Goal: Entertainment & Leisure: Consume media (video, audio)

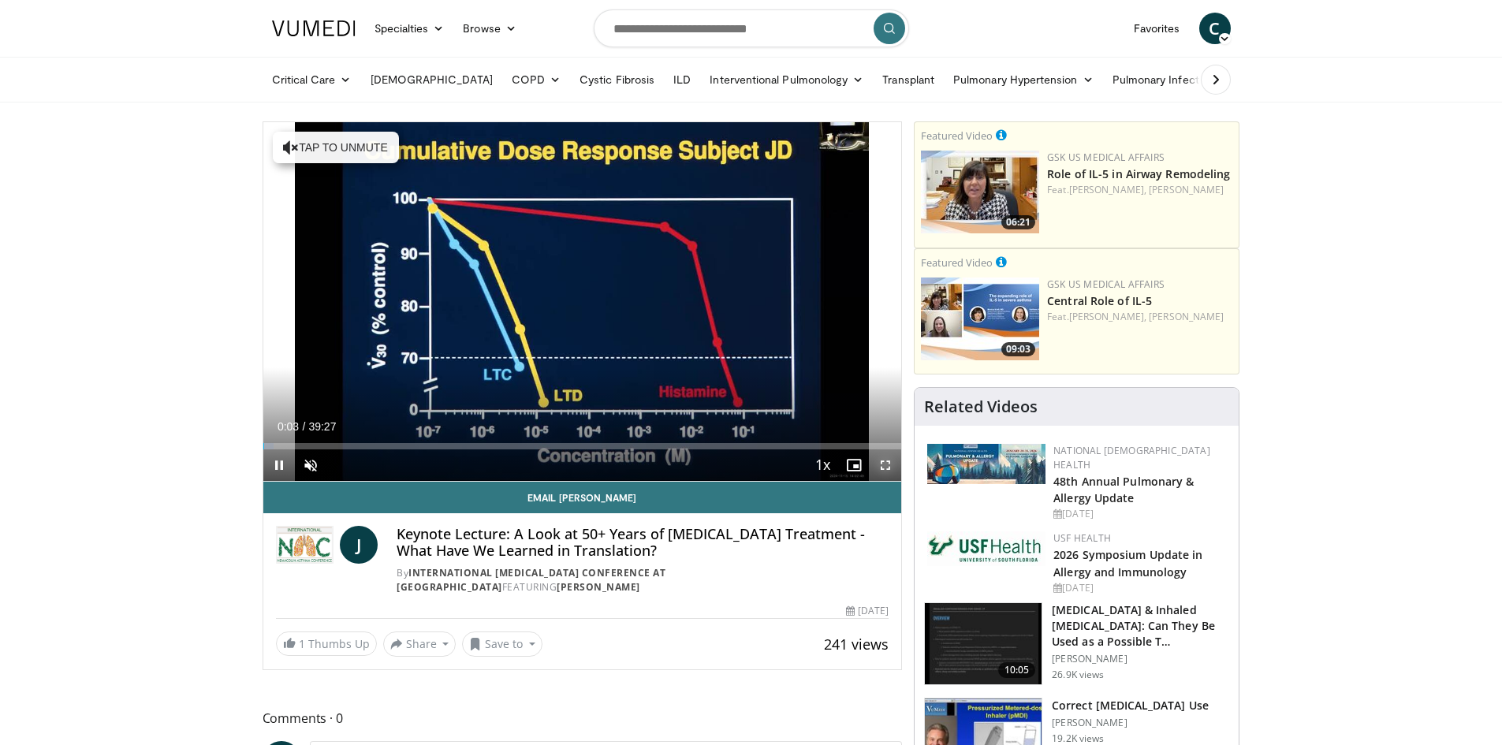
click at [879, 467] on span "Video Player" at bounding box center [886, 466] width 32 height 32
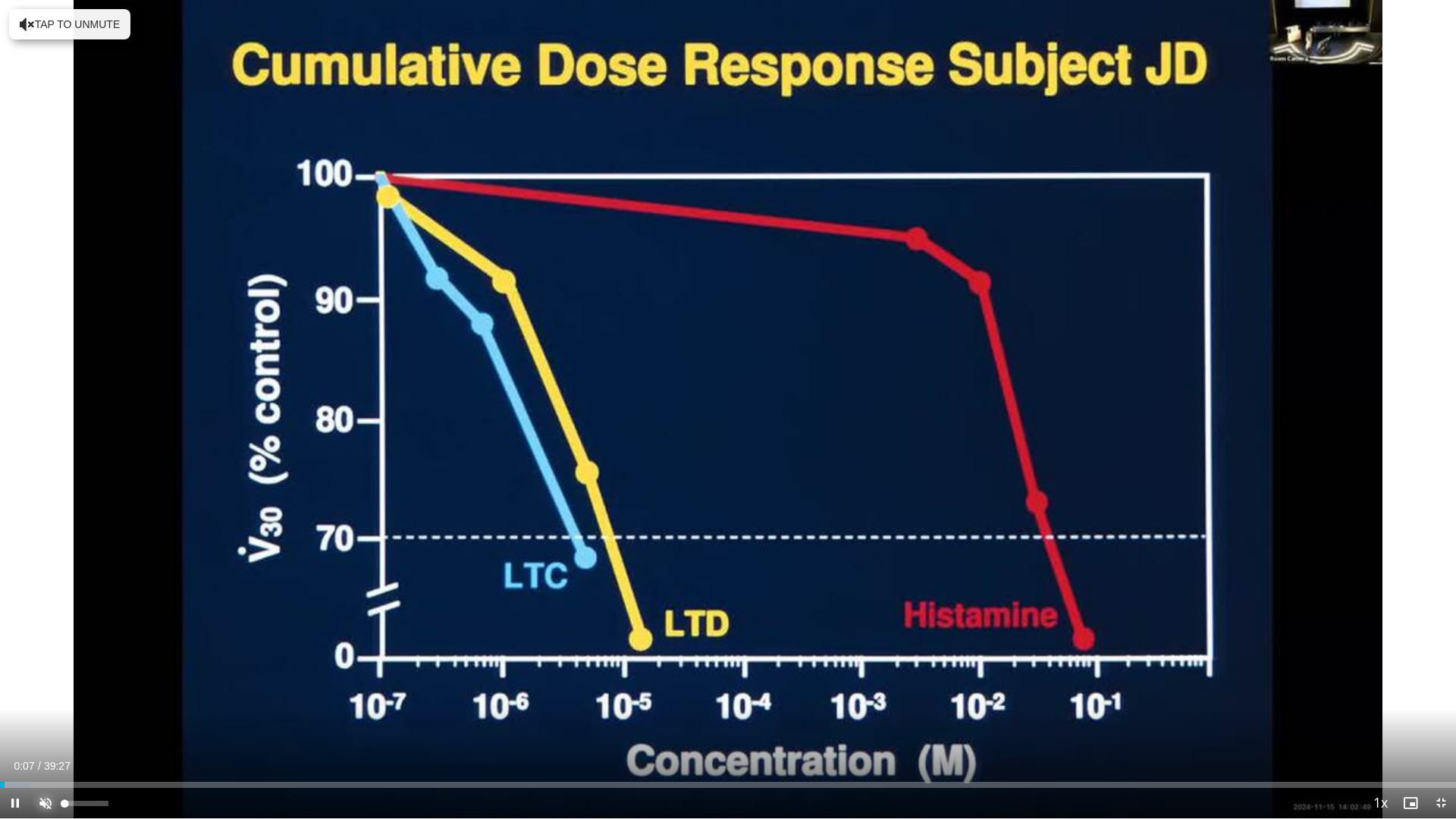
click at [40, 715] on span "Video Player" at bounding box center [46, 803] width 31 height 31
click at [1441, 715] on span "Video Player" at bounding box center [1442, 803] width 31 height 31
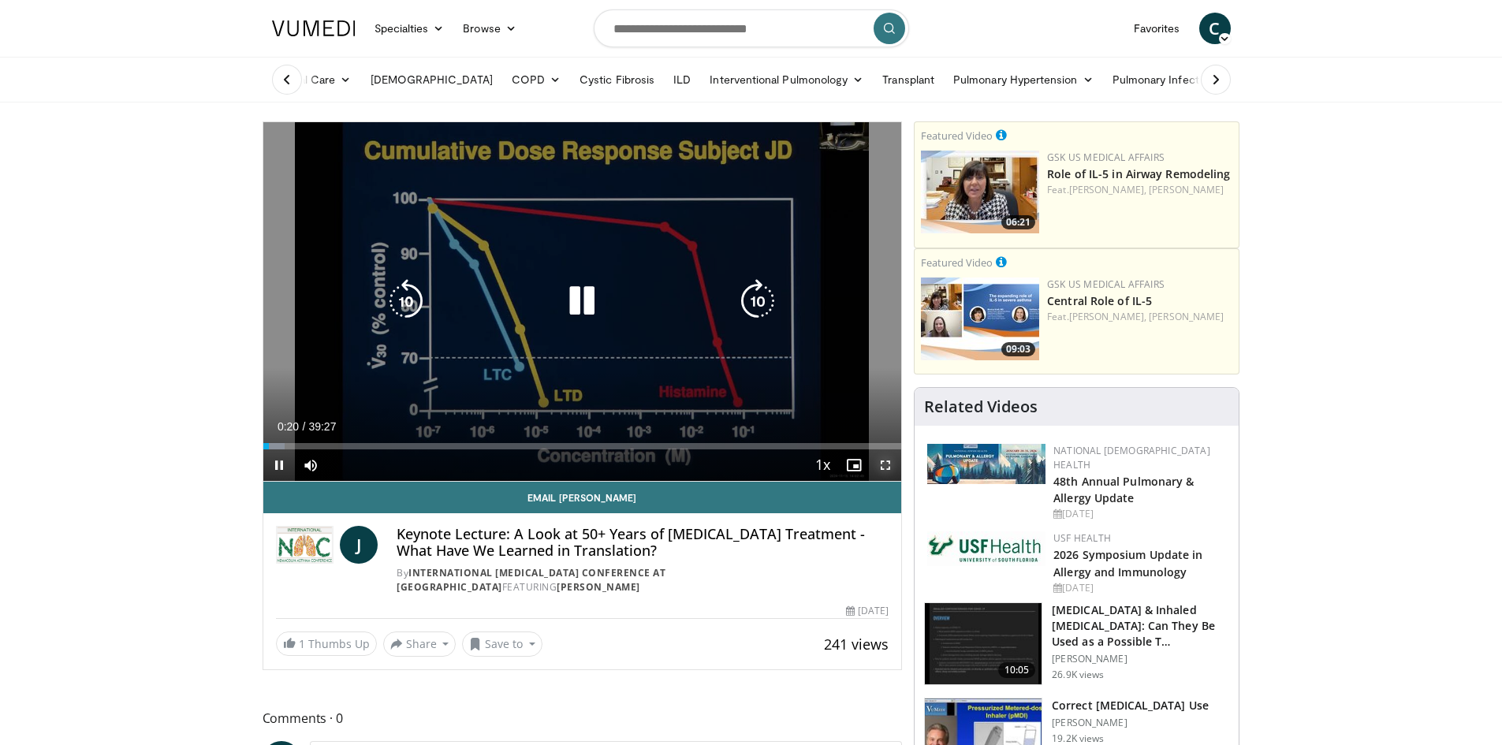
drag, startPoint x: 887, startPoint y: 465, endPoint x: 887, endPoint y: 533, distance: 68.6
click at [887, 465] on span "Video Player" at bounding box center [886, 466] width 32 height 32
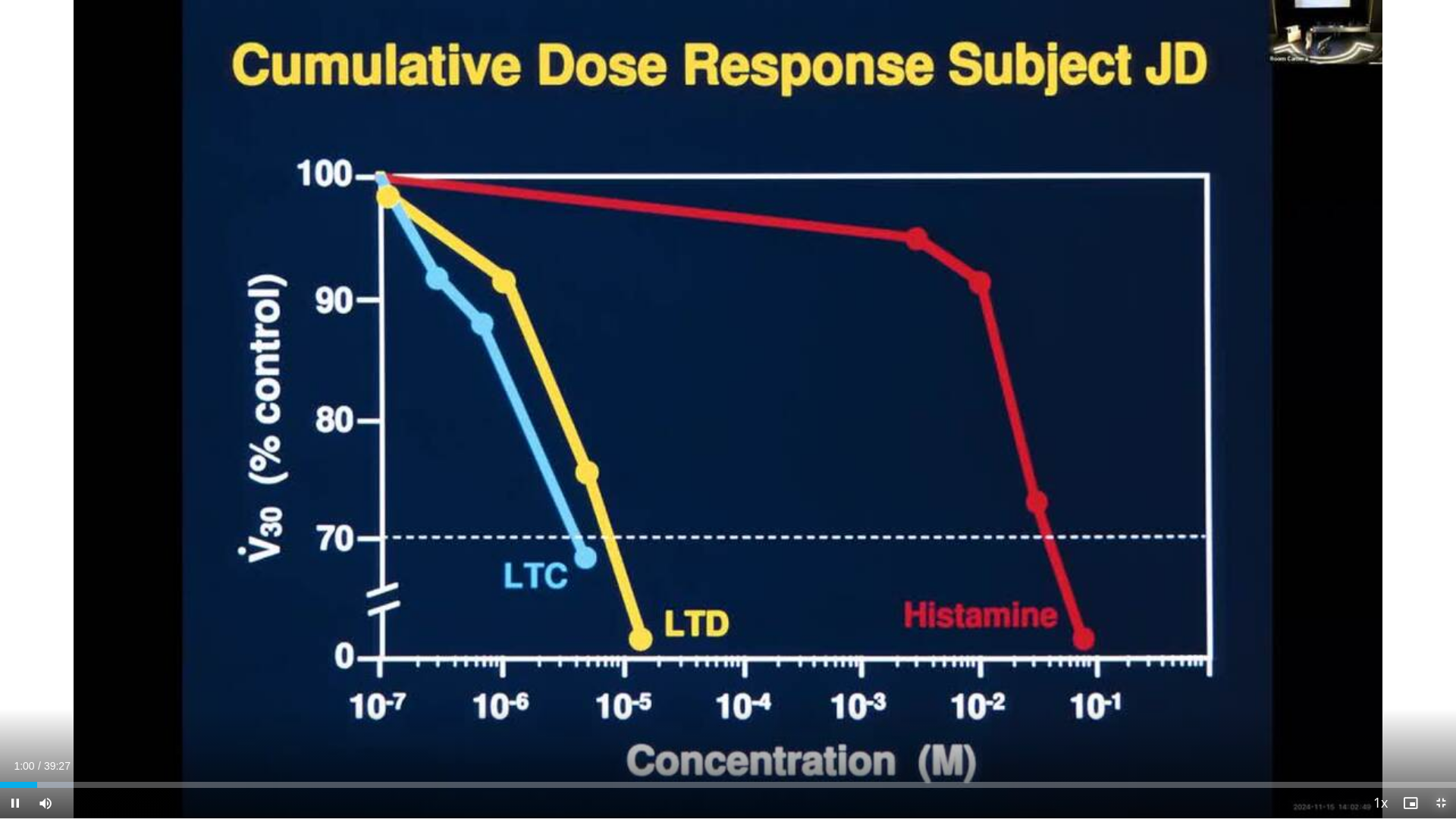
click at [1444, 715] on span "Video Player" at bounding box center [1442, 803] width 31 height 31
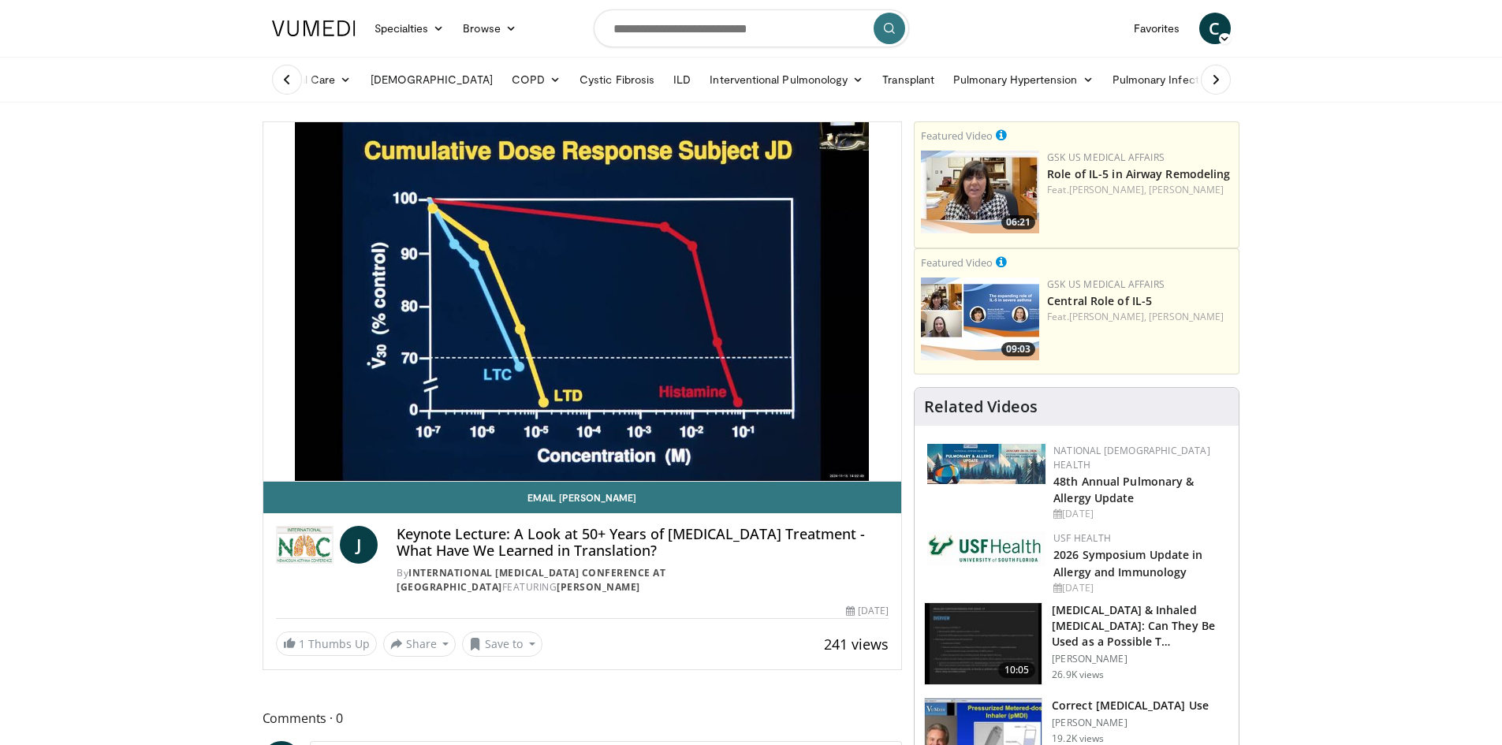
click at [1187, 669] on div "COVID-19 & Inhaled Corticosteroids: Can They Be Used as a Possible T… Dan Nicol…" at bounding box center [1140, 645] width 177 height 84
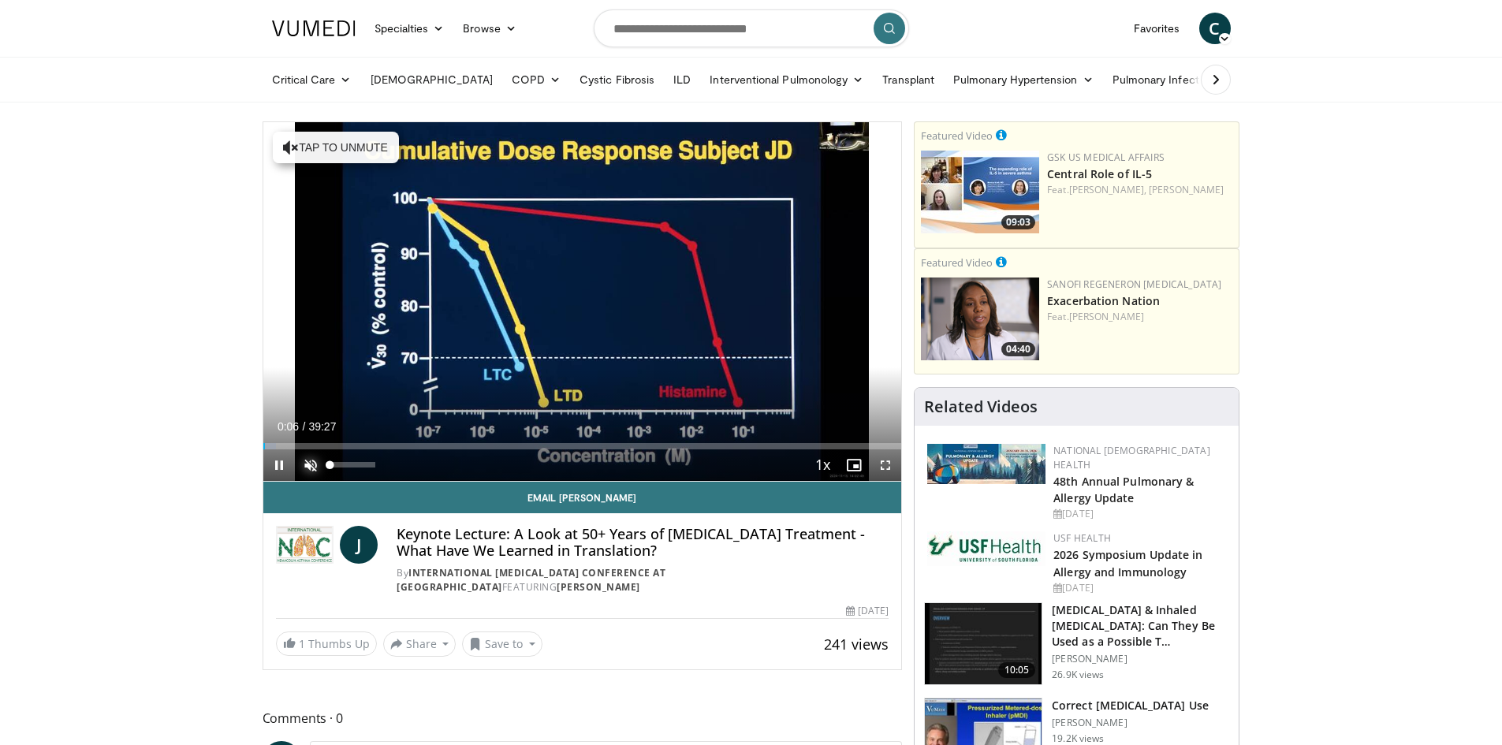
click at [311, 468] on span "Video Player" at bounding box center [311, 466] width 32 height 32
click at [888, 465] on span "Video Player" at bounding box center [886, 466] width 32 height 32
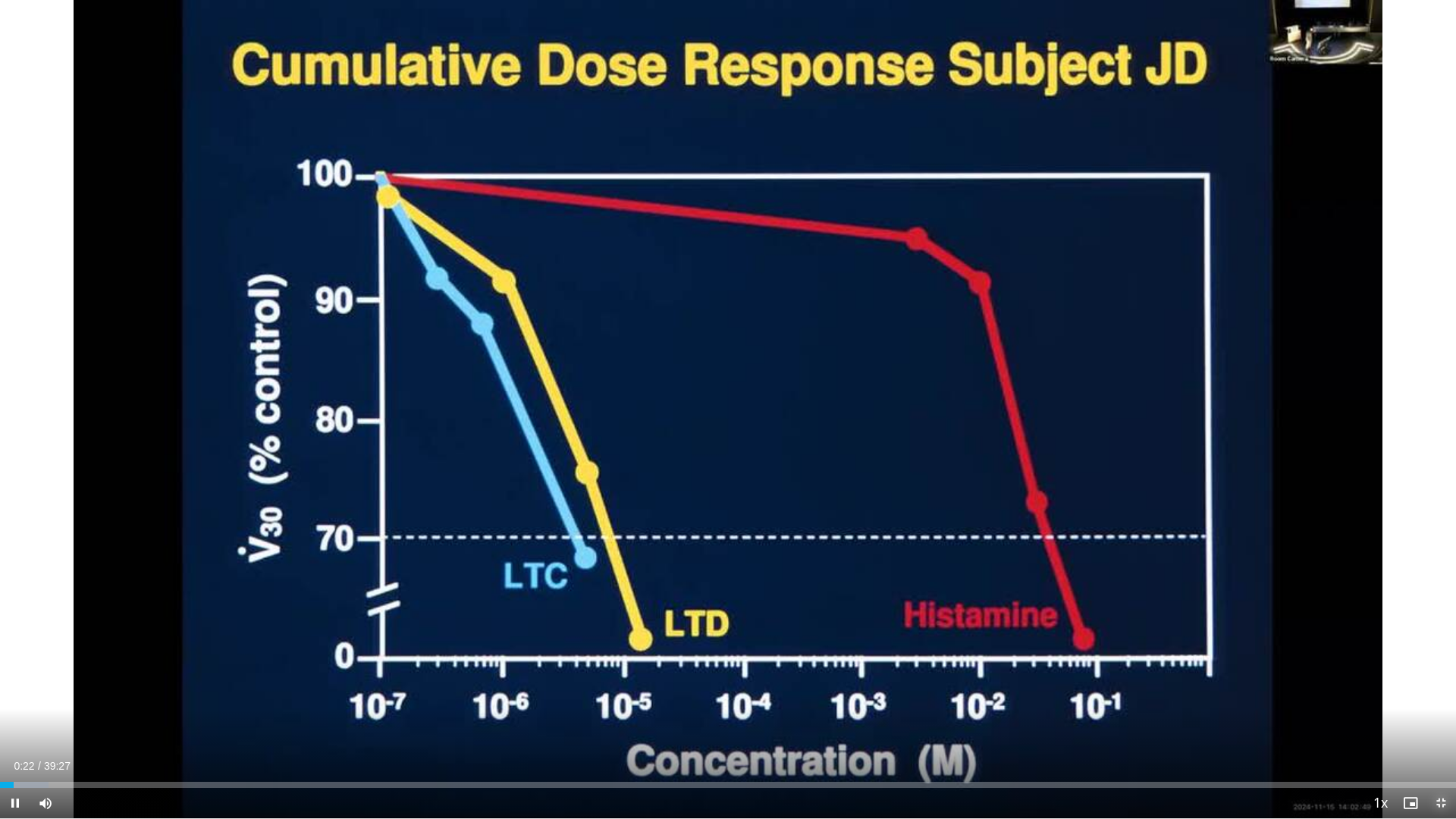
click at [1439, 715] on span "Video Player" at bounding box center [1442, 803] width 31 height 31
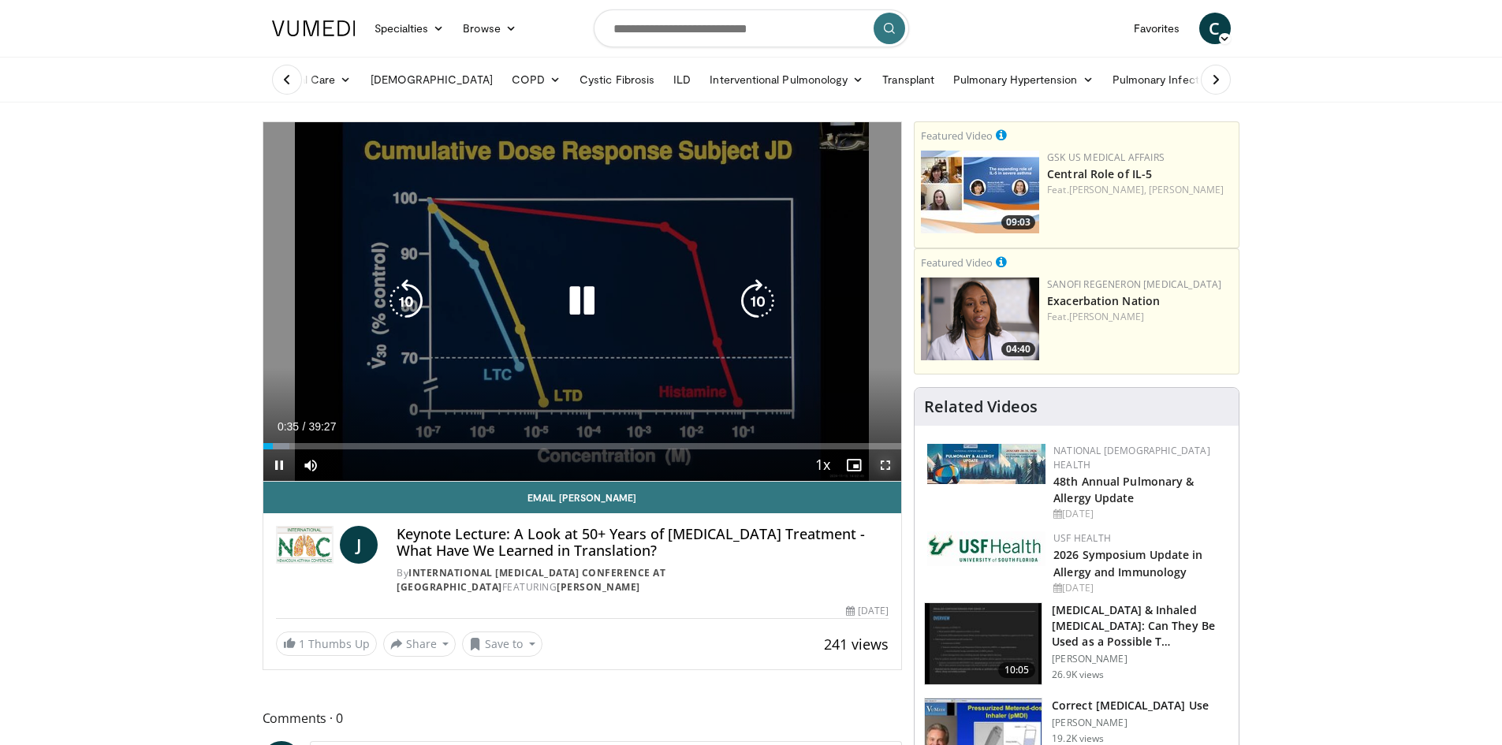
drag, startPoint x: 886, startPoint y: 468, endPoint x: 886, endPoint y: 537, distance: 68.6
click at [886, 468] on span "Video Player" at bounding box center [886, 466] width 32 height 32
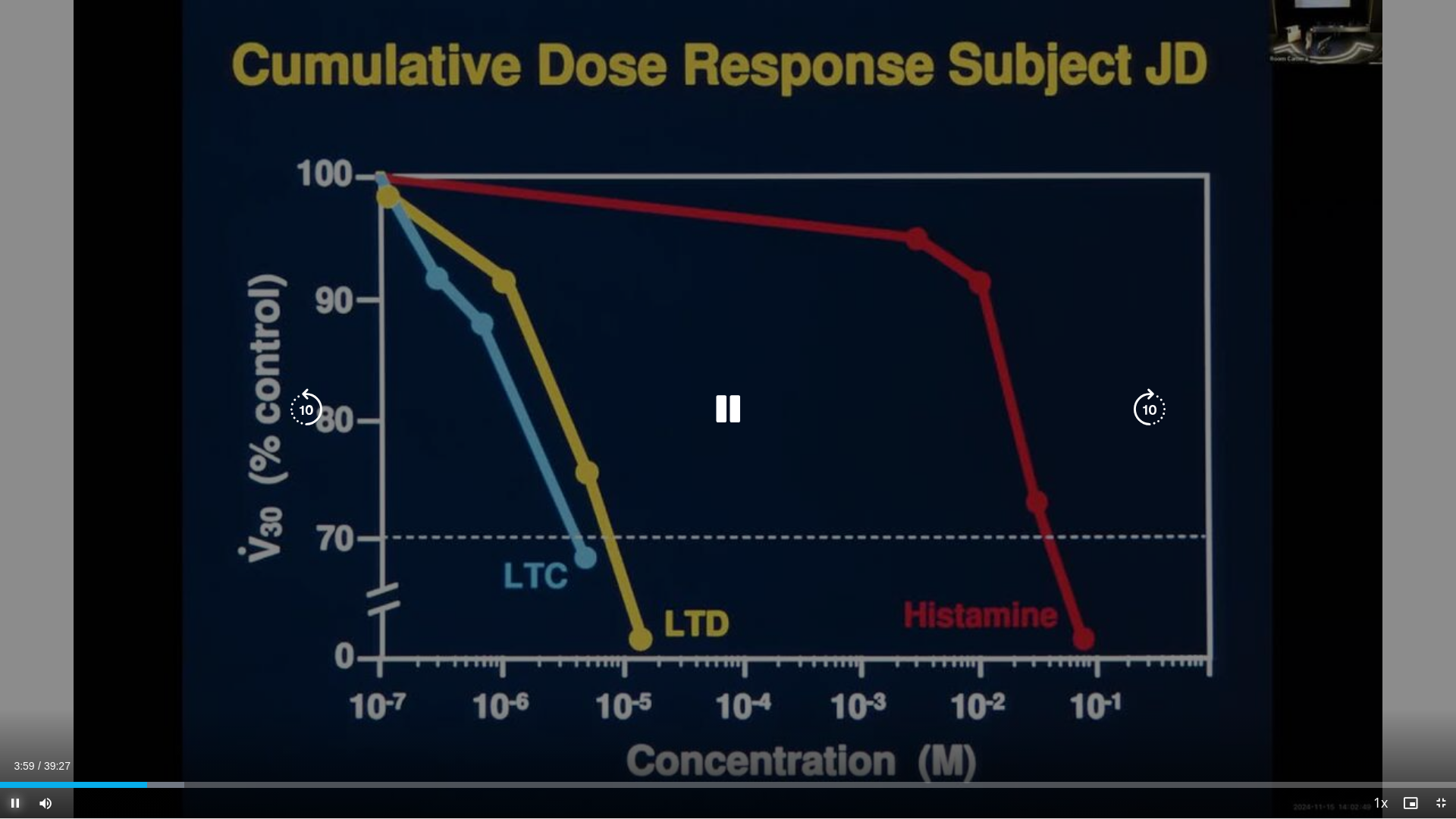
click at [13, 715] on span "Video Player" at bounding box center [15, 803] width 31 height 31
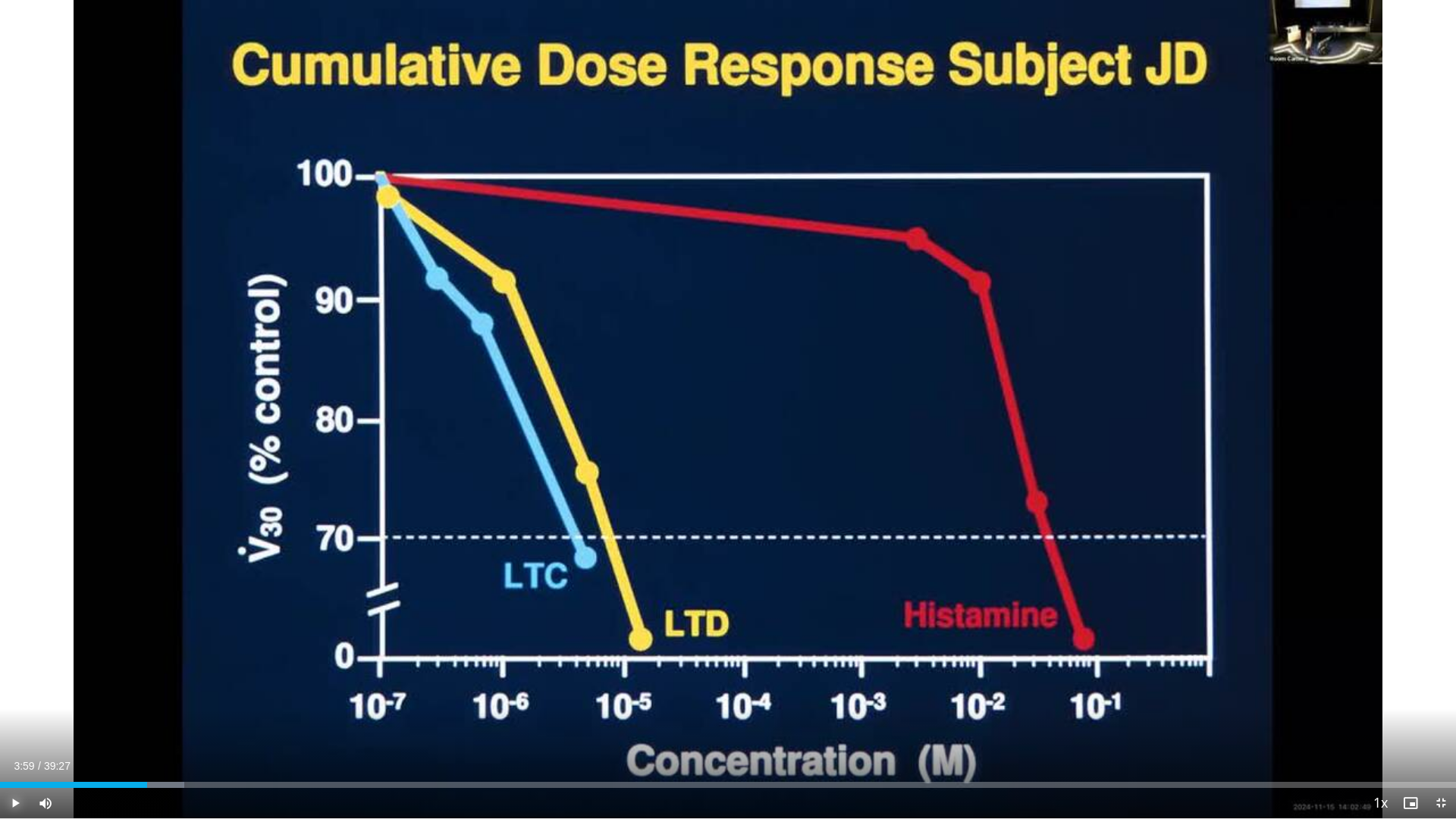
click at [17, 715] on span "Video Player" at bounding box center [15, 803] width 31 height 31
click at [16, 715] on span "Video Player" at bounding box center [15, 803] width 31 height 31
click at [12, 715] on span "Video Player" at bounding box center [15, 803] width 31 height 31
click at [1444, 715] on span "Video Player" at bounding box center [1442, 803] width 31 height 31
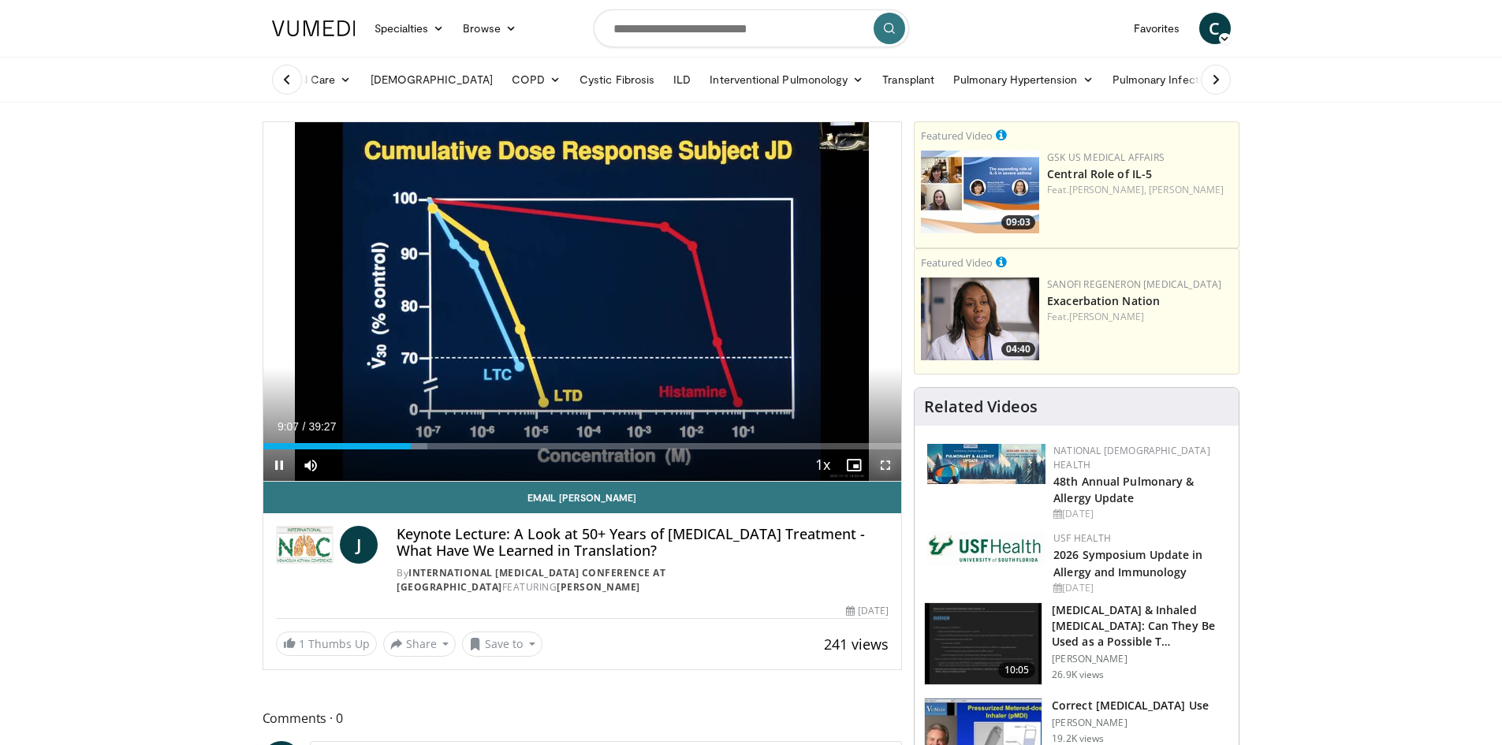
click at [886, 465] on span "Video Player" at bounding box center [886, 466] width 32 height 32
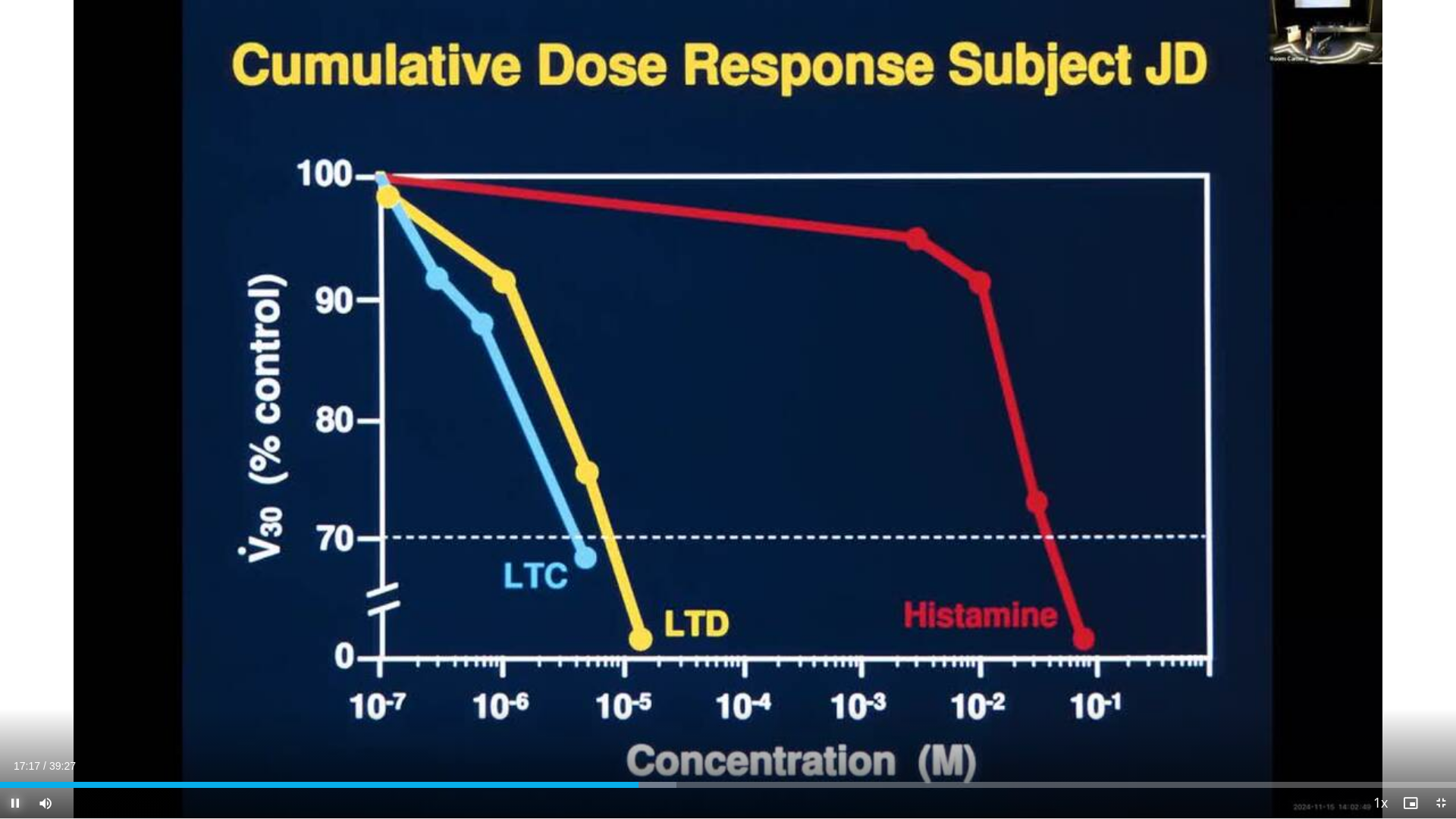
click at [13, 715] on span "Video Player" at bounding box center [15, 803] width 31 height 31
click at [21, 715] on span "Video Player" at bounding box center [15, 803] width 31 height 31
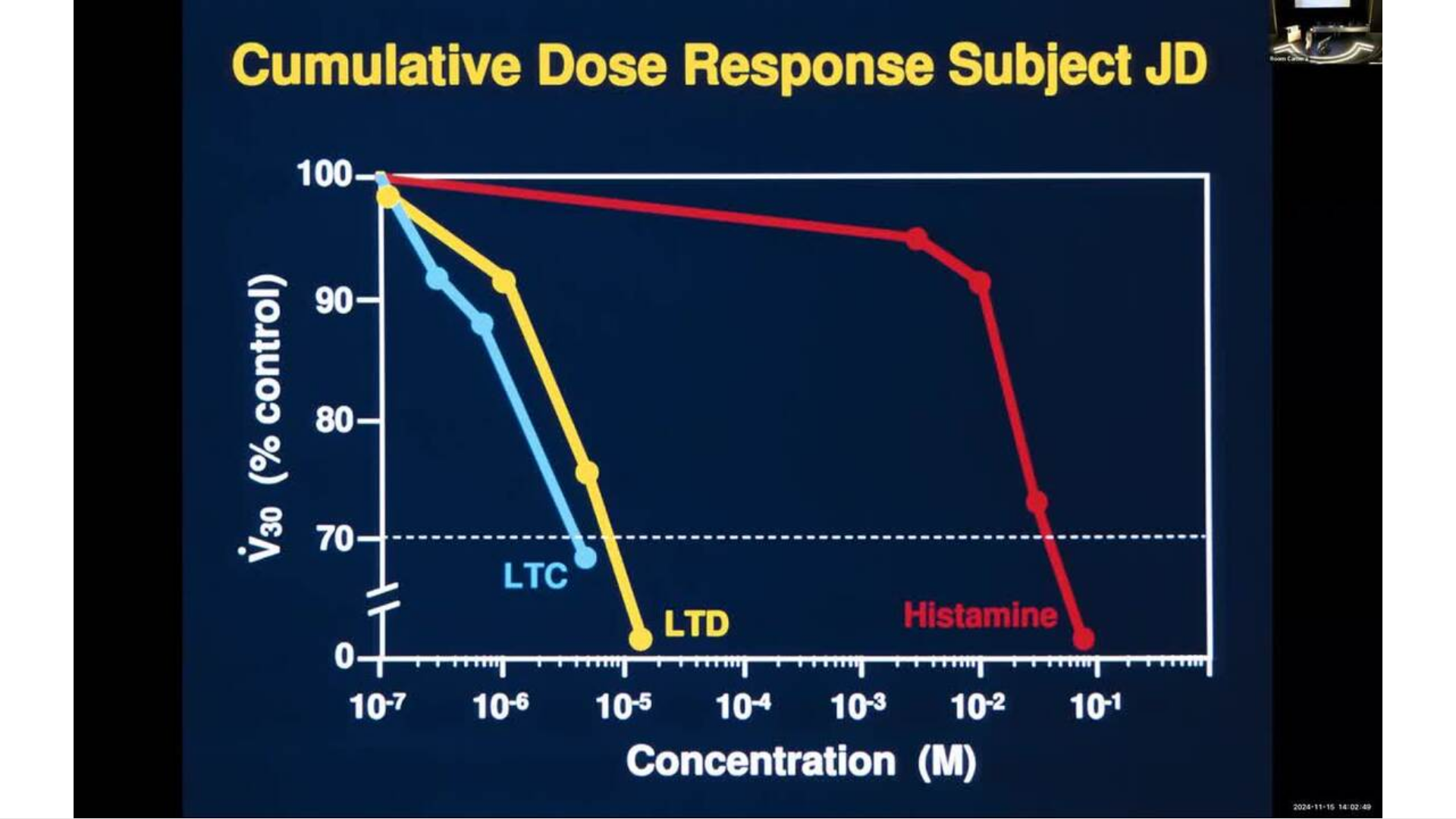
click at [16, 715] on video-js "**********" at bounding box center [728, 410] width 1456 height 819
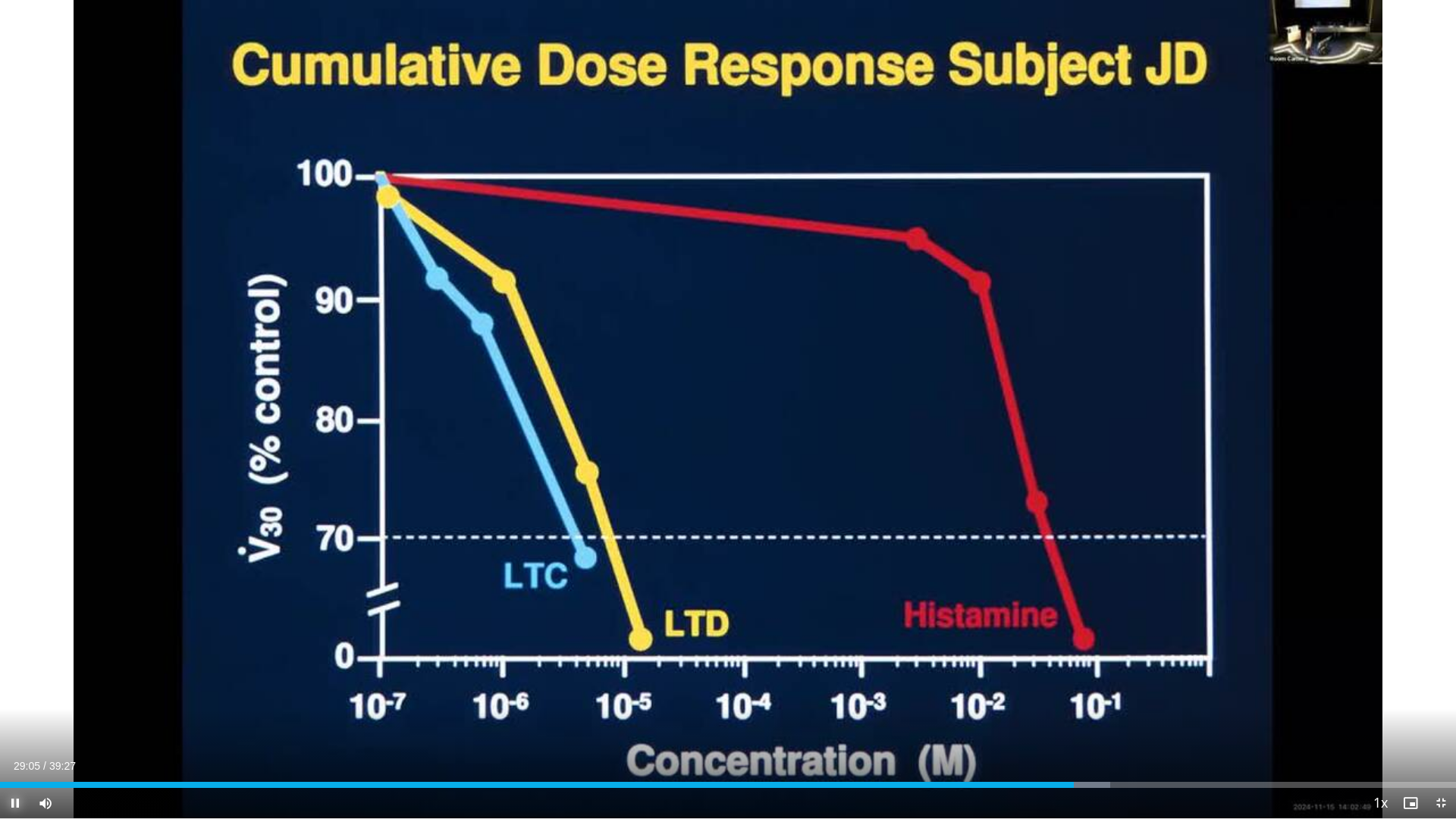
click at [13, 715] on span "Video Player" at bounding box center [15, 803] width 31 height 31
click at [9, 715] on span "Video Player" at bounding box center [15, 803] width 31 height 31
click at [1440, 715] on span "Video Player" at bounding box center [1442, 803] width 31 height 31
